Goal: Book appointment/travel/reservation

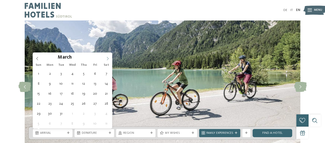
click at [107, 57] on icon at bounding box center [108, 58] width 2 height 3
type div "[DATE]"
type input "****"
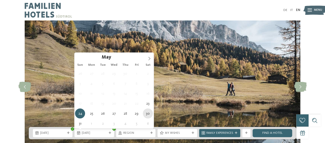
type div "[DATE]"
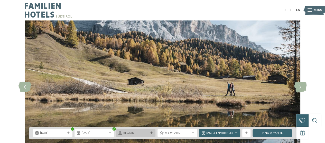
click at [142, 132] on span "Region" at bounding box center [135, 134] width 25 height 4
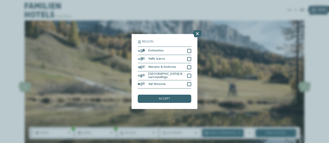
click at [191, 48] on div "Region Dolomites Valle Isarco" at bounding box center [164, 71] width 66 height 75
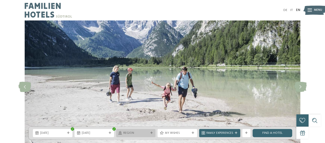
click at [131, 133] on span "Region" at bounding box center [135, 134] width 25 height 4
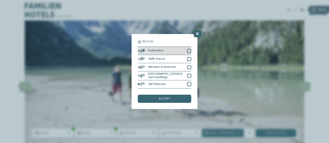
click at [190, 51] on div at bounding box center [189, 51] width 4 height 4
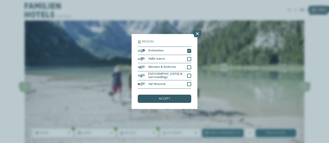
click at [156, 98] on div "accept" at bounding box center [164, 99] width 53 height 8
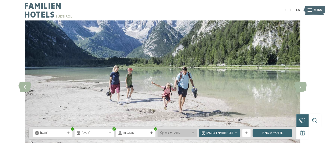
click at [173, 134] on span "My wishes" at bounding box center [177, 134] width 25 height 4
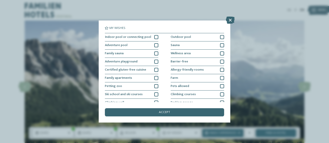
click at [157, 85] on div "Indoor pool or connecting pool Outdoor pool Adventure pool Sauna" at bounding box center [164, 103] width 119 height 141
click at [153, 89] on div "Petting zoo" at bounding box center [131, 87] width 53 height 8
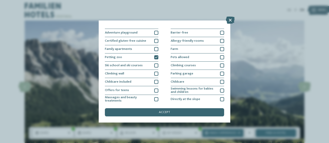
scroll to position [35, 0]
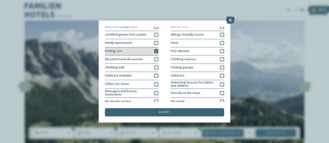
click at [155, 51] on icon at bounding box center [156, 51] width 3 height 3
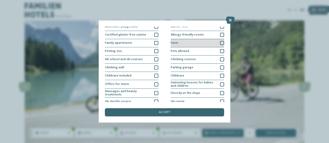
click at [220, 41] on div at bounding box center [222, 43] width 4 height 4
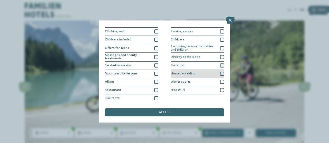
click at [220, 73] on div at bounding box center [222, 74] width 4 height 4
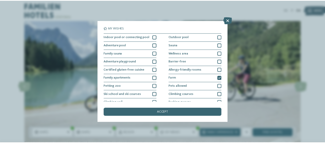
scroll to position [0, 0]
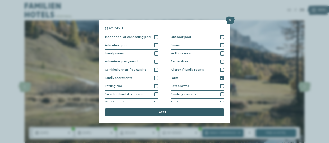
click at [148, 113] on div "accept" at bounding box center [164, 113] width 119 height 8
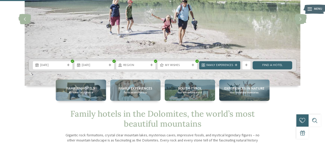
scroll to position [68, 0]
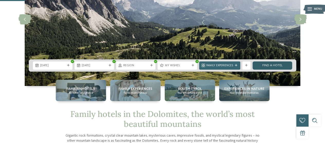
click at [266, 66] on link "Find a hotel" at bounding box center [272, 66] width 40 height 8
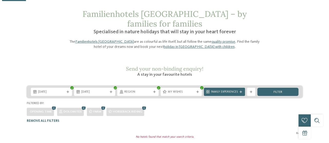
scroll to position [19, 0]
